Goal: Transaction & Acquisition: Purchase product/service

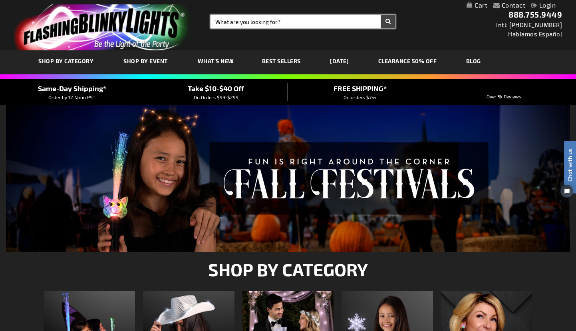
click at [251, 24] on input "Search" at bounding box center [303, 22] width 185 height 14
type input "blue devil"
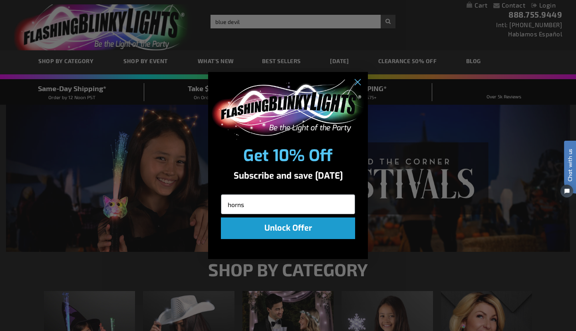
type input "horns"
click at [253, 20] on div "Close dialog Get 10% Off Subscribe and save today horns Unlock Offer Submit" at bounding box center [288, 165] width 576 height 331
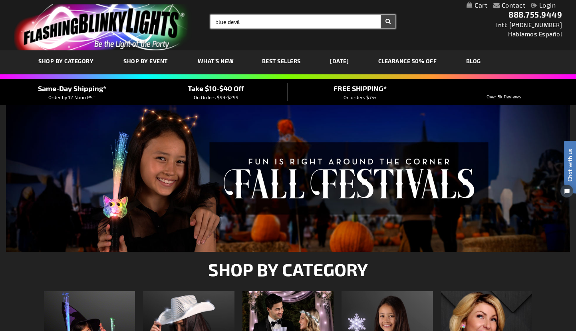
click at [253, 20] on input "blue devil" at bounding box center [303, 22] width 185 height 14
type input "blue devil horns"
click at [388, 22] on button "Search" at bounding box center [388, 22] width 15 height 14
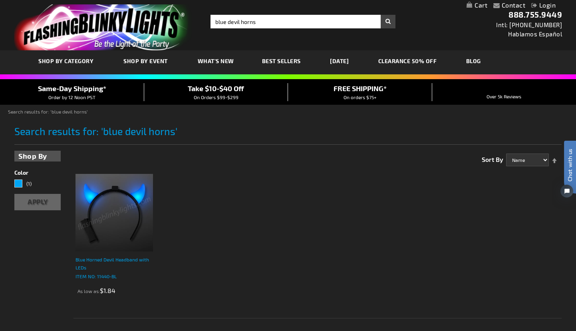
click at [104, 259] on div "Blue Horned Devil Headband with LEDs" at bounding box center [115, 263] width 78 height 16
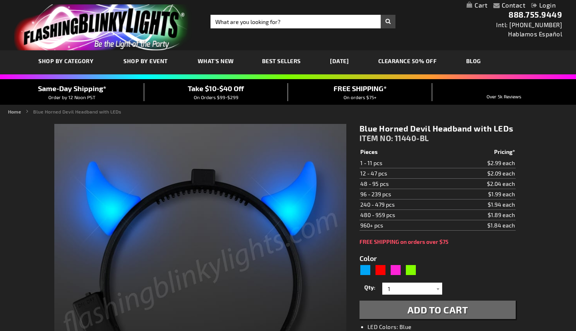
type input "5629"
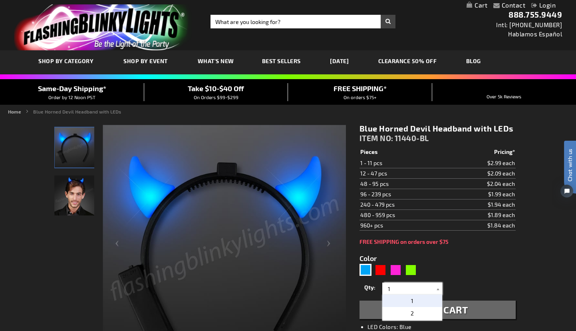
click at [394, 289] on input "1" at bounding box center [413, 289] width 58 height 12
type input "12"
click at [454, 309] on span "Add to Cart" at bounding box center [438, 310] width 61 height 12
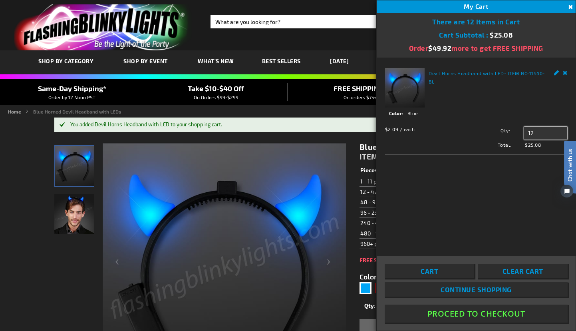
click at [537, 134] on input "12" at bounding box center [545, 133] width 43 height 13
type input "15"
click at [536, 146] on span "Update" at bounding box center [542, 148] width 19 height 6
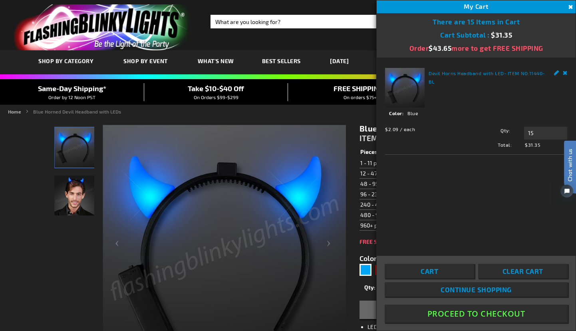
click at [479, 314] on button "Proceed To Checkout" at bounding box center [476, 314] width 183 height 18
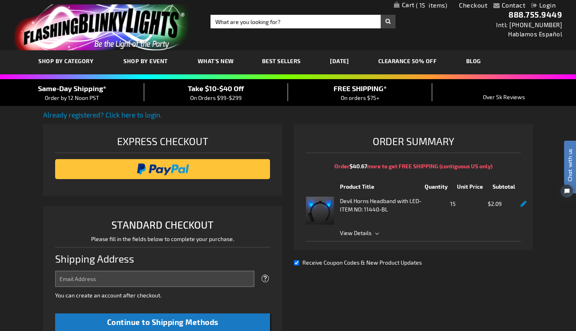
select select "US"
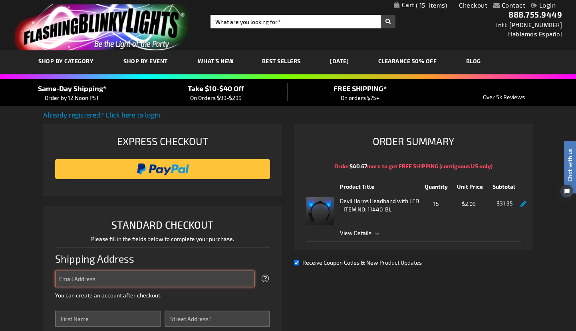
click at [147, 283] on input "Email Address" at bounding box center [154, 279] width 199 height 16
type input "sidhancock1@me.com"
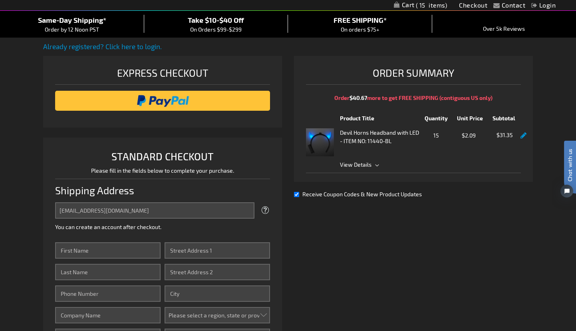
scroll to position [82, 0]
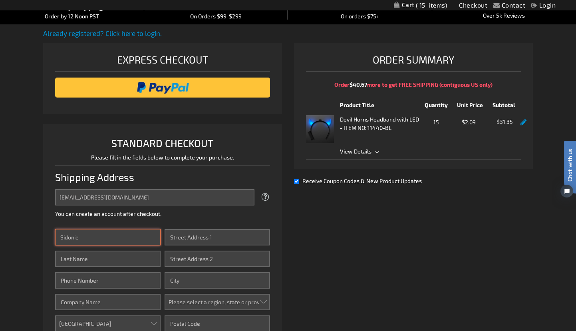
type input "Sidonie"
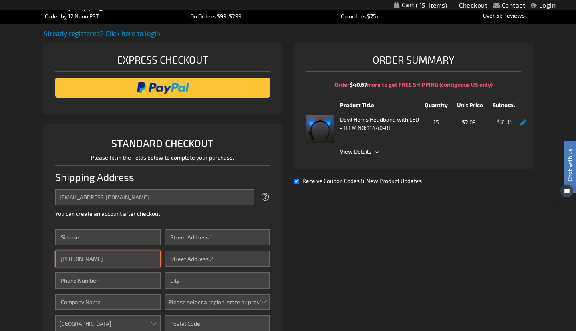
type input "Hancock"
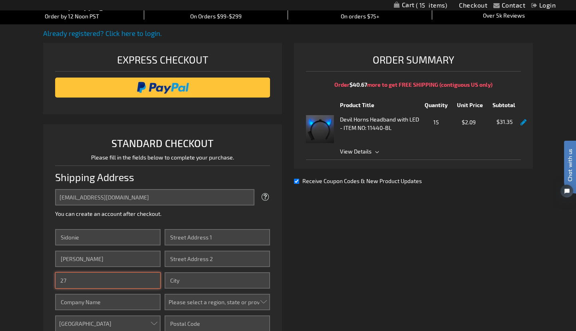
type input "270"
type input "2705594598"
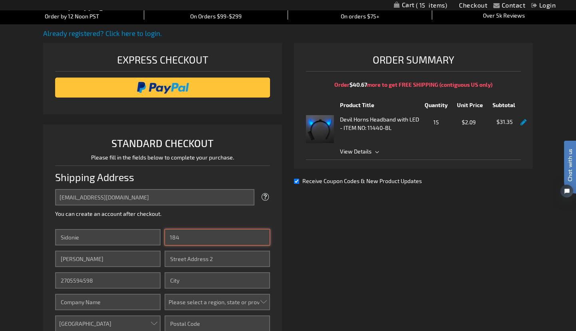
type input "1841"
type input "1841 Deerhaven Lane"
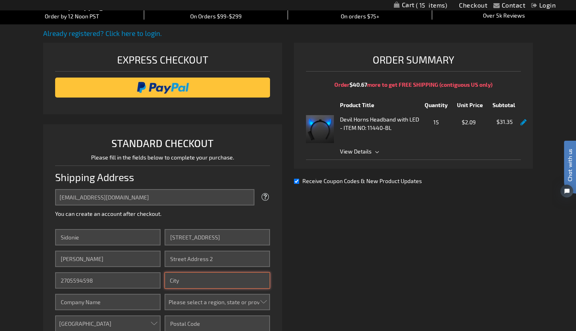
type input "Paducah"
select select "27"
type input "42001"
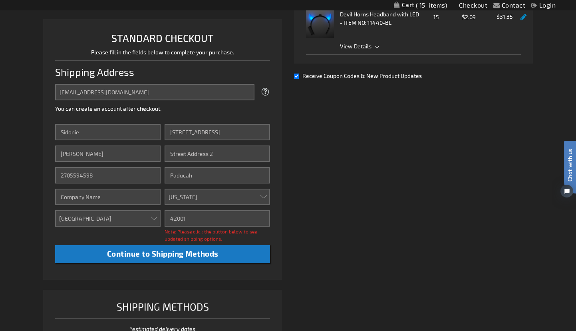
scroll to position [193, 0]
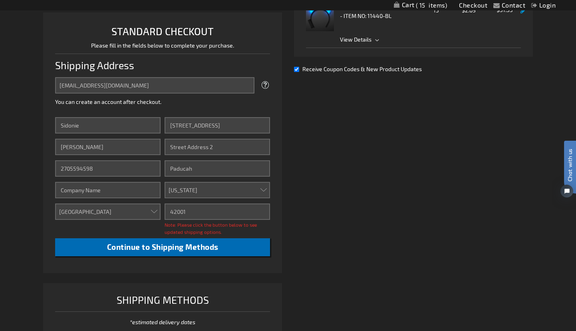
click at [162, 249] on span "Continue to Shipping Methods" at bounding box center [163, 246] width 112 height 9
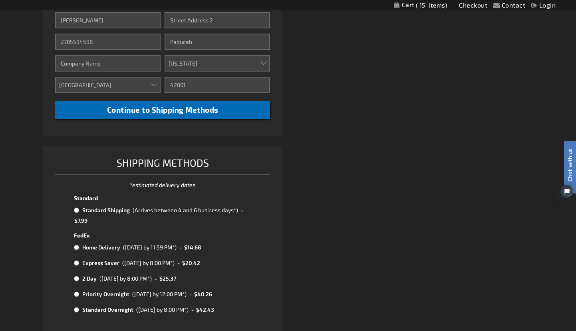
scroll to position [347, 0]
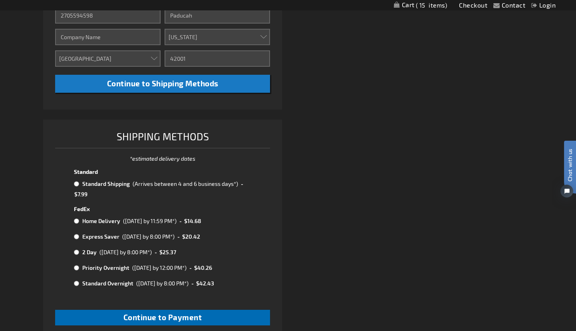
click at [162, 313] on span "Continue to Payment" at bounding box center [163, 317] width 79 height 9
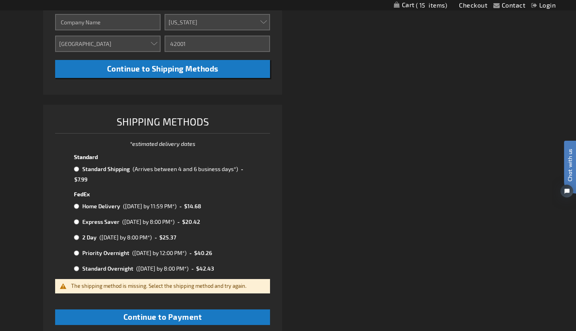
scroll to position [365, 0]
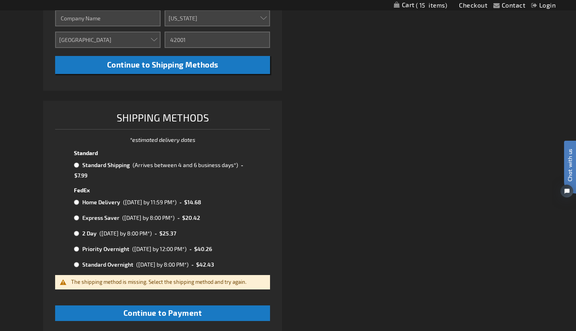
click at [77, 167] on input "radio" at bounding box center [76, 165] width 5 height 6
radio input "true"
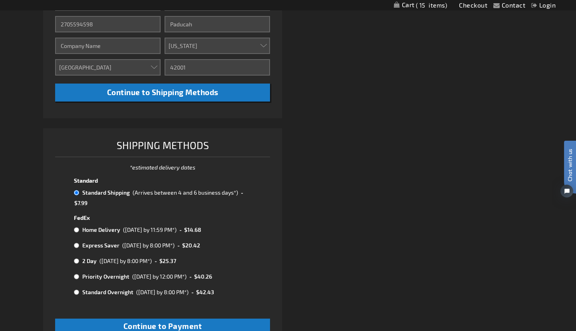
scroll to position [426, 0]
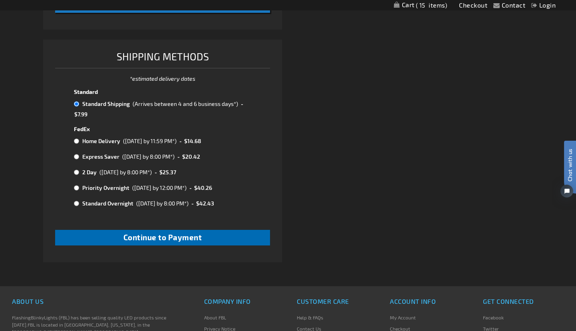
click at [193, 236] on span "Continue to Payment" at bounding box center [163, 237] width 79 height 9
checkbox input "true"
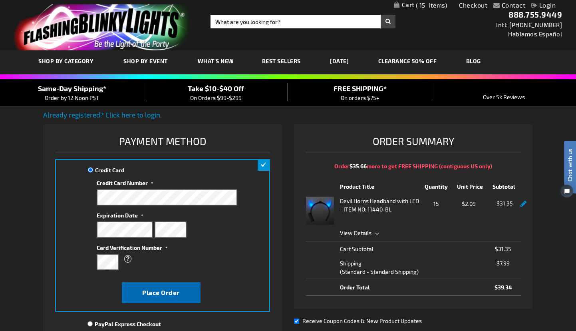
click at [173, 298] on button "Place Order" at bounding box center [161, 292] width 79 height 21
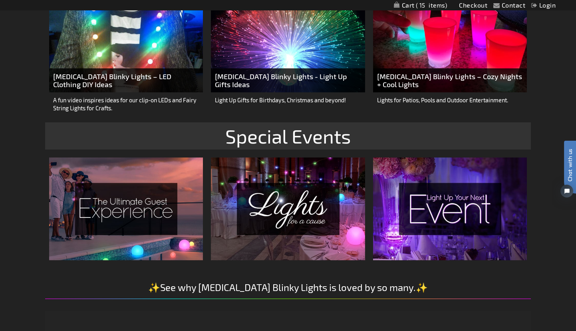
scroll to position [731, 0]
